Goal: Task Accomplishment & Management: Complete application form

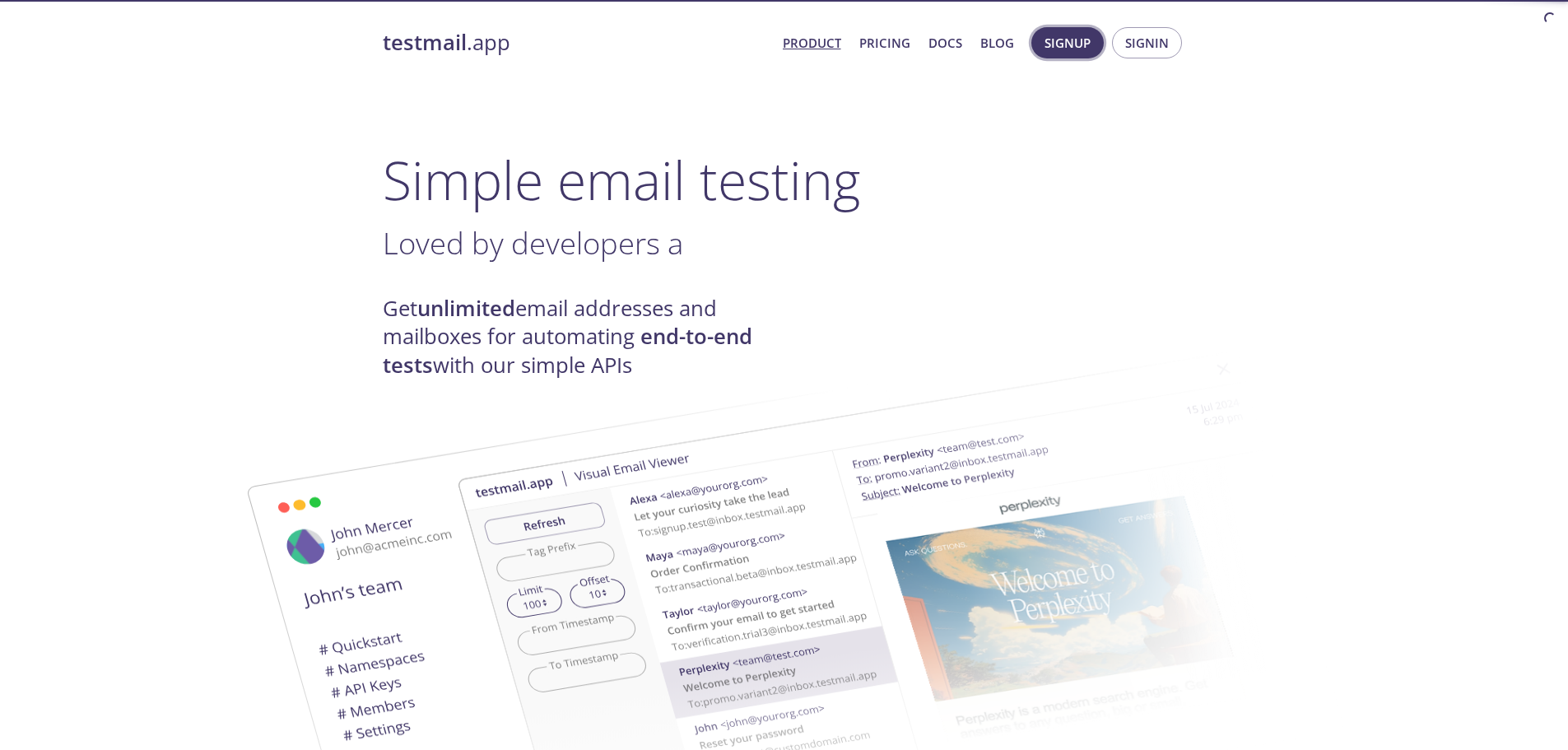
click at [1062, 44] on span "Signup" at bounding box center [1067, 43] width 46 height 22
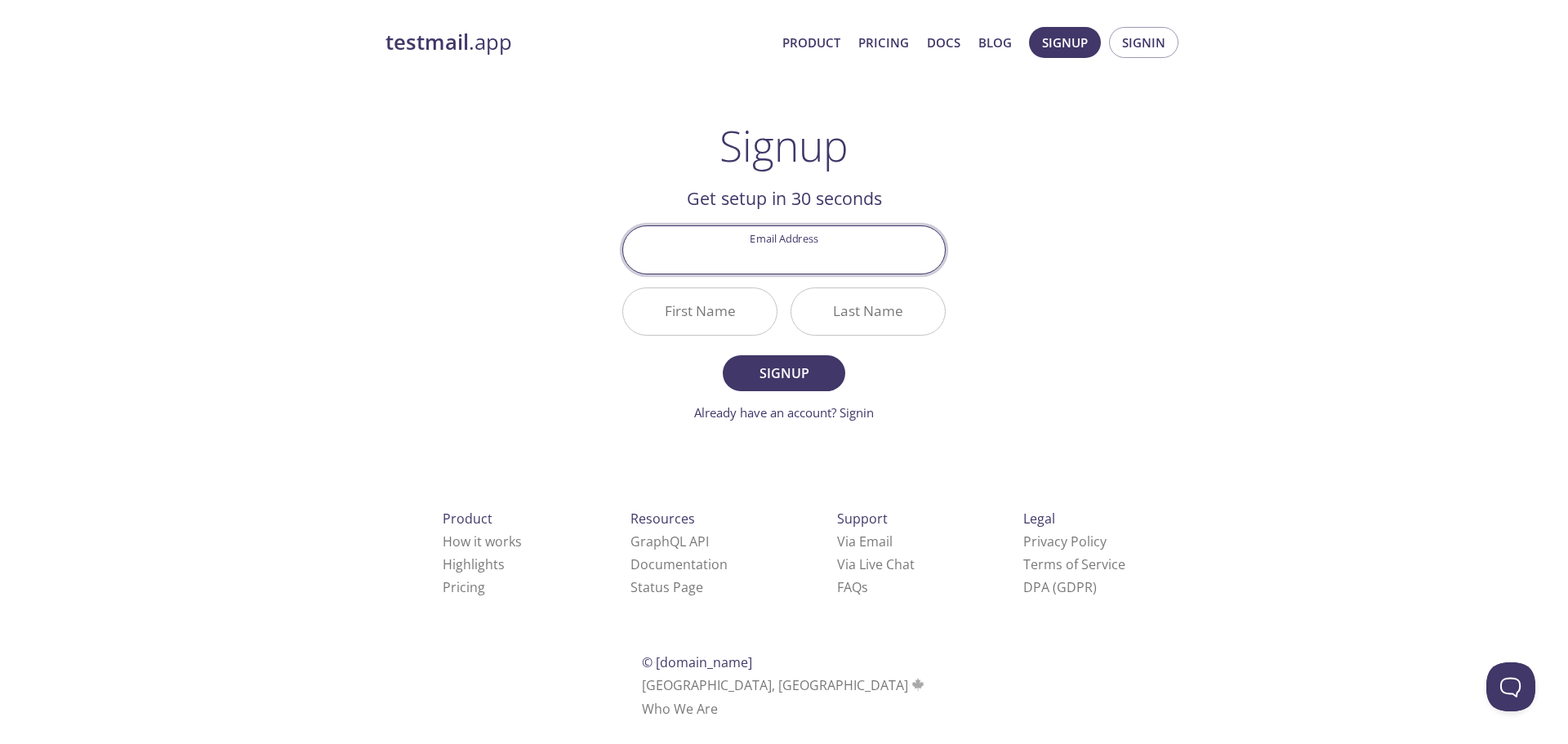
click at [816, 244] on input "Email Address" at bounding box center [784, 250] width 322 height 47
click at [967, 243] on div "testmail .app Product Pricing Docs Blog Signup Signin Signup Get setup in 30 se…" at bounding box center [784, 391] width 836 height 750
click at [808, 265] on input "Email Address" at bounding box center [784, 250] width 322 height 47
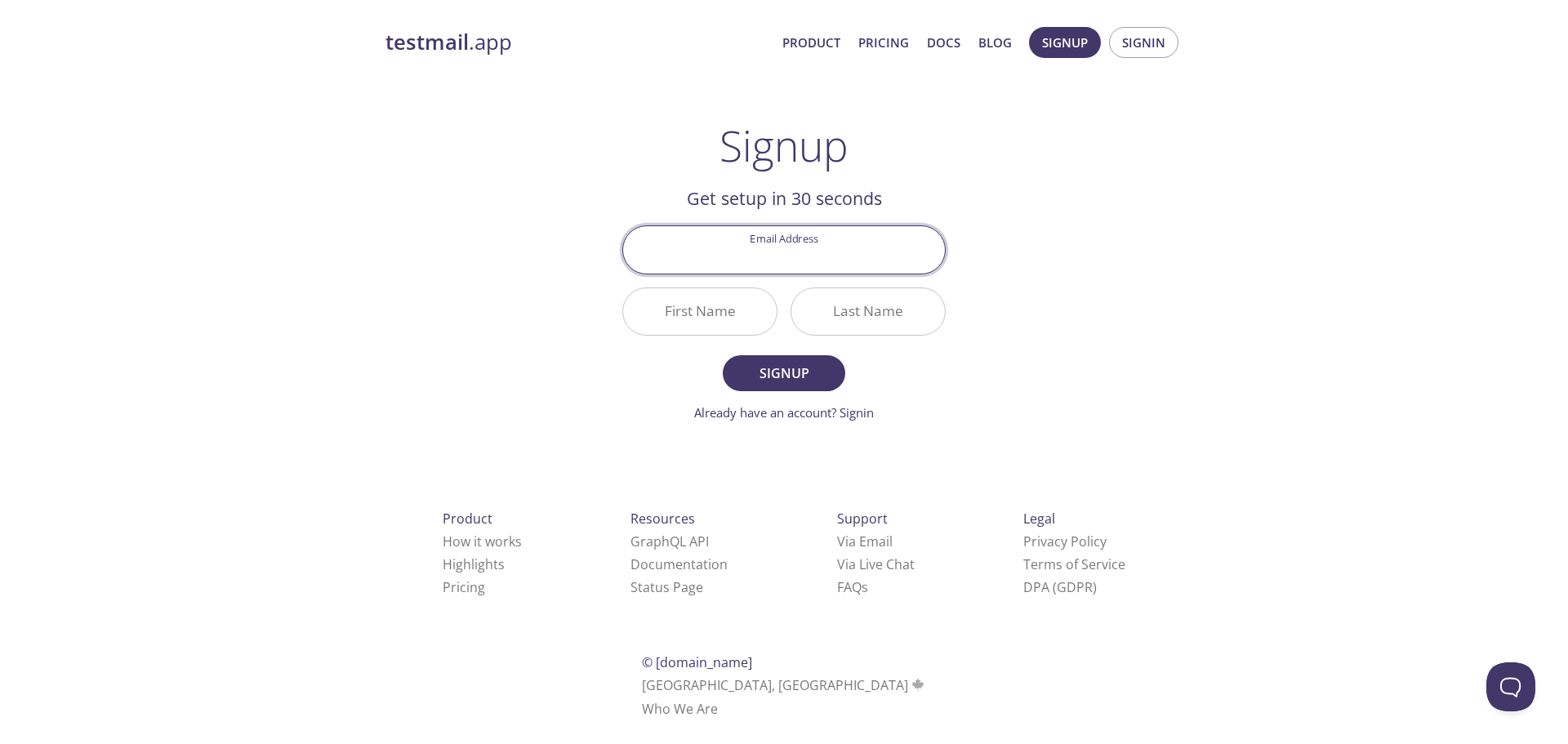
type input "benyaszov@gmail.com"
click at [705, 310] on input "First Name" at bounding box center [700, 311] width 154 height 47
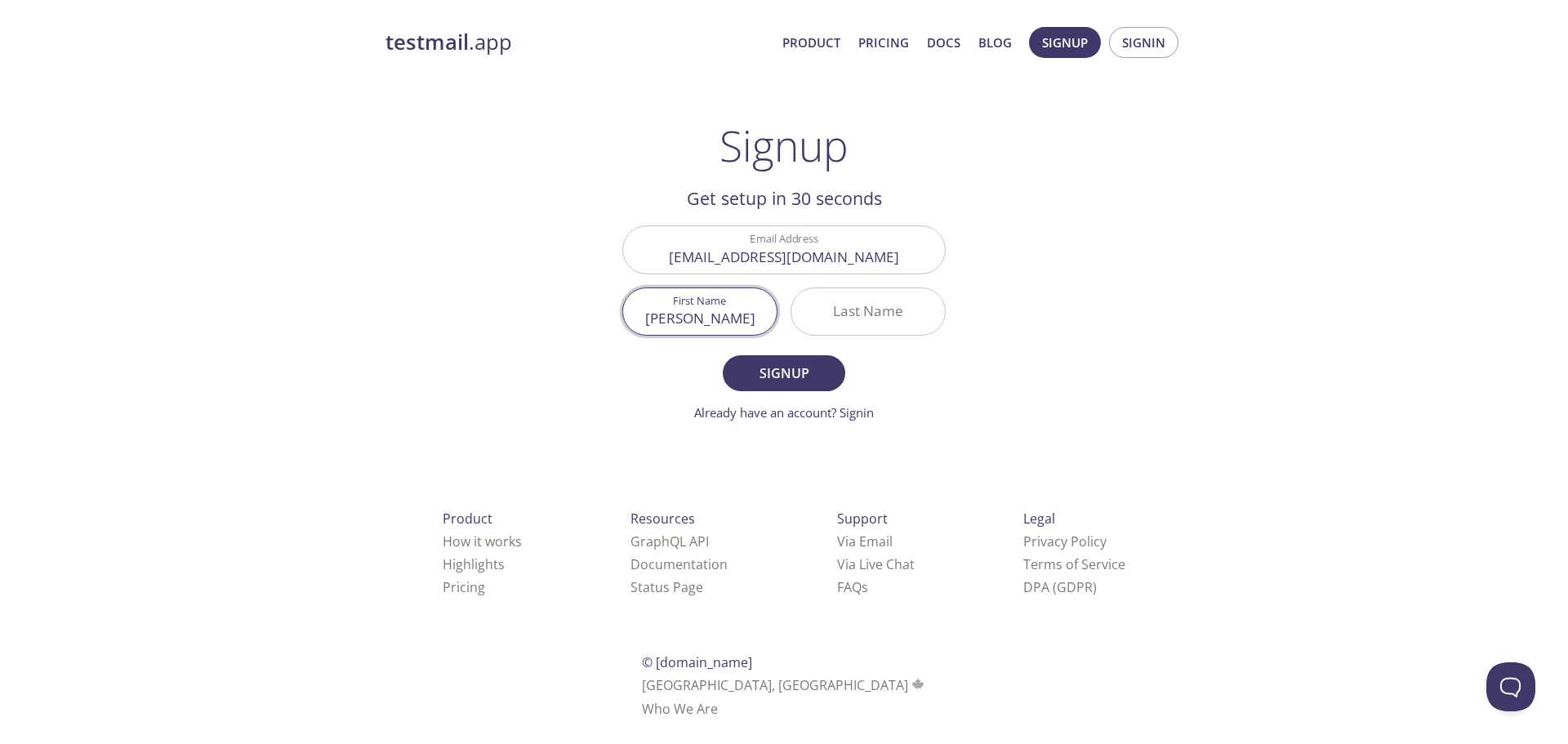
type input "Nagy"
click at [874, 318] on input "Last Name" at bounding box center [868, 311] width 154 height 47
type input "adam"
click at [834, 359] on button "Signup" at bounding box center [784, 373] width 122 height 36
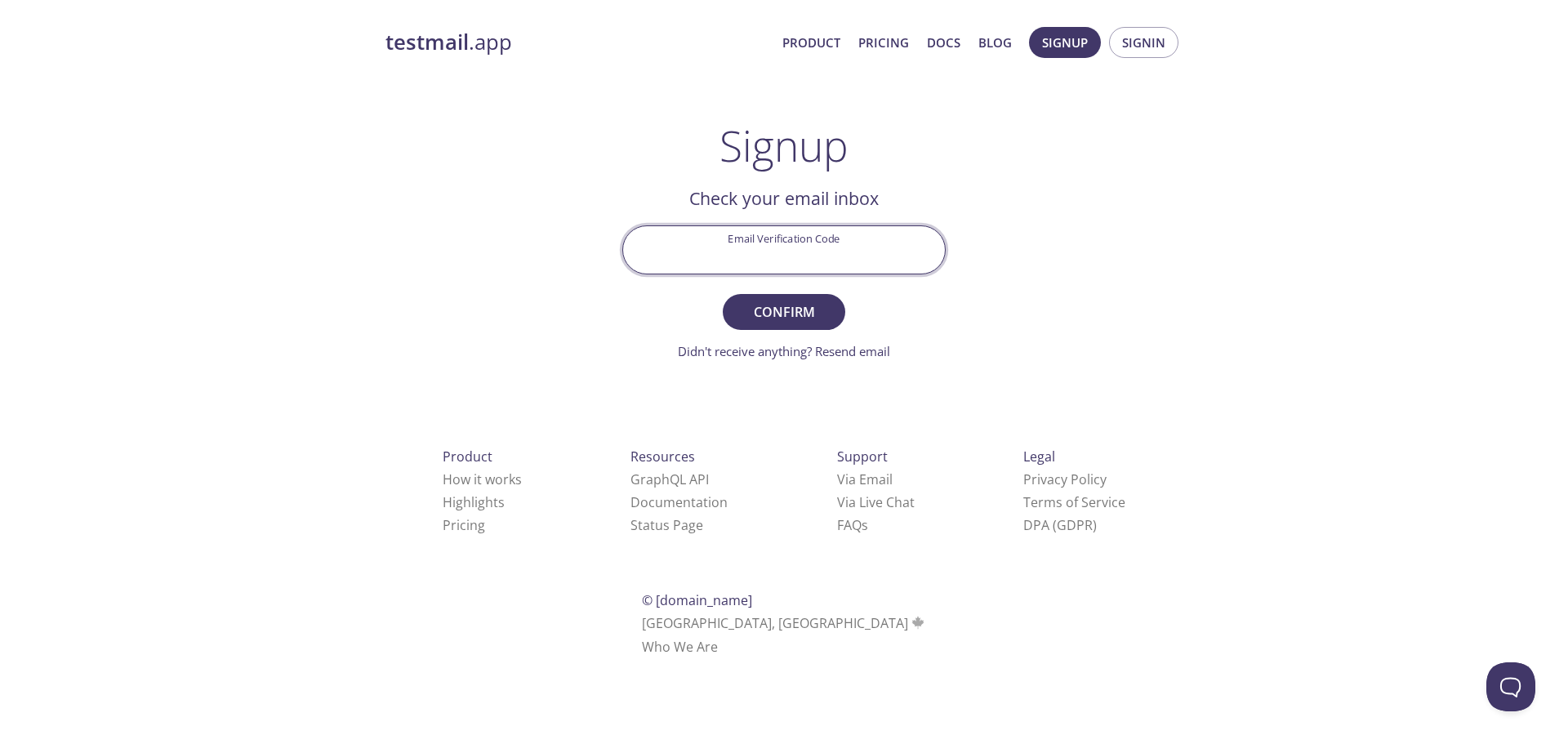
click at [797, 262] on input "Email Verification Code" at bounding box center [784, 250] width 322 height 47
click at [1017, 312] on div "testmail .app Product Pricing Docs Blog Signup Signin Signup Get setup in 30 se…" at bounding box center [784, 360] width 836 height 687
click at [851, 226] on div at bounding box center [784, 250] width 324 height 48
type input "yrmvuw9"
click at [803, 303] on span "Confirm" at bounding box center [784, 311] width 87 height 22
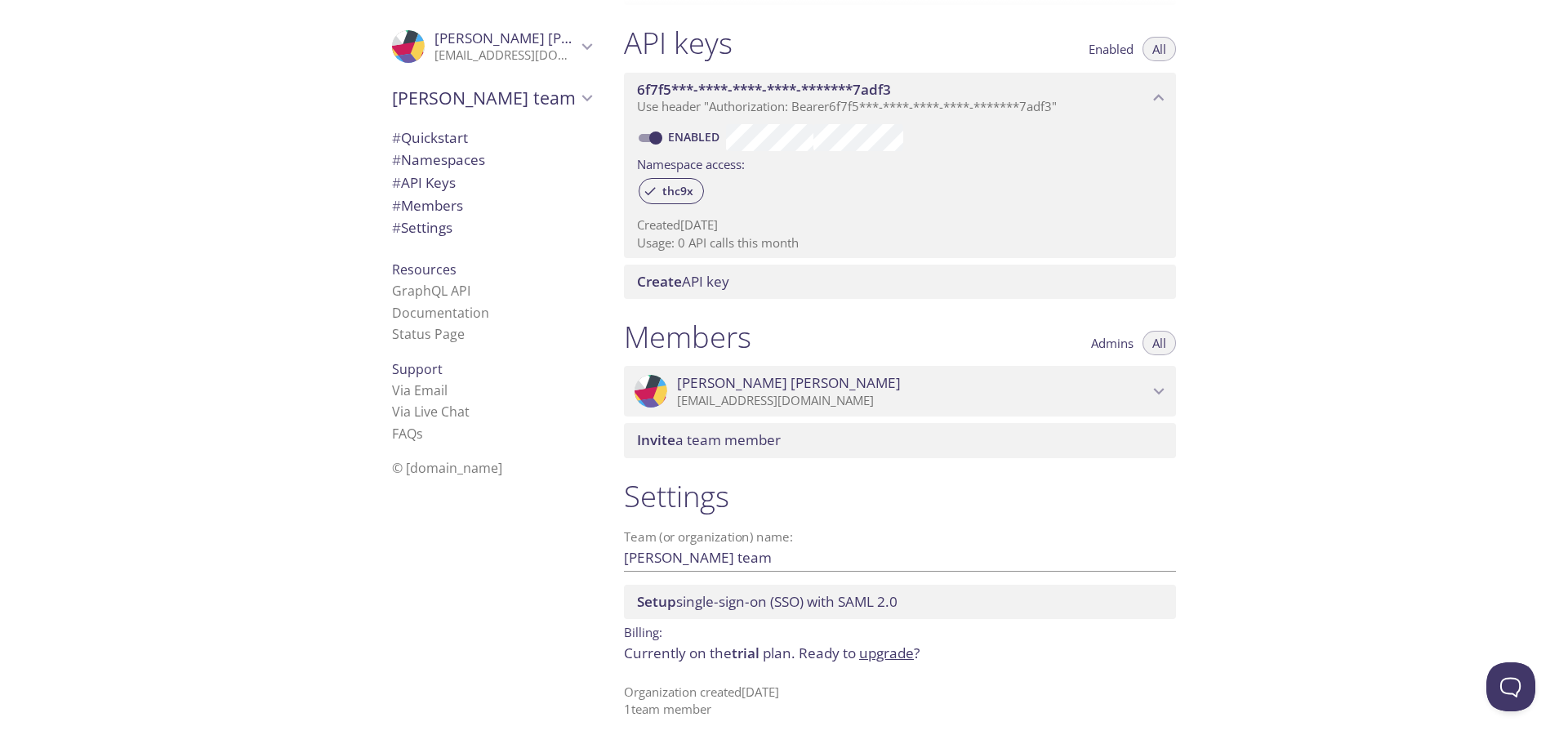
scroll to position [418, 0]
click at [436, 141] on span "# Quickstart" at bounding box center [429, 137] width 76 height 19
